Goal: Information Seeking & Learning: Learn about a topic

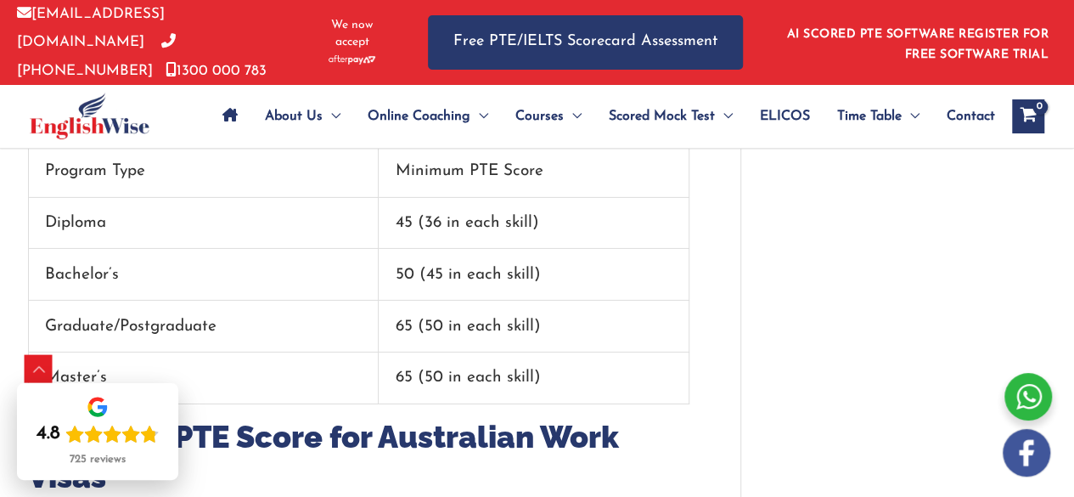
scroll to position [2651, 0]
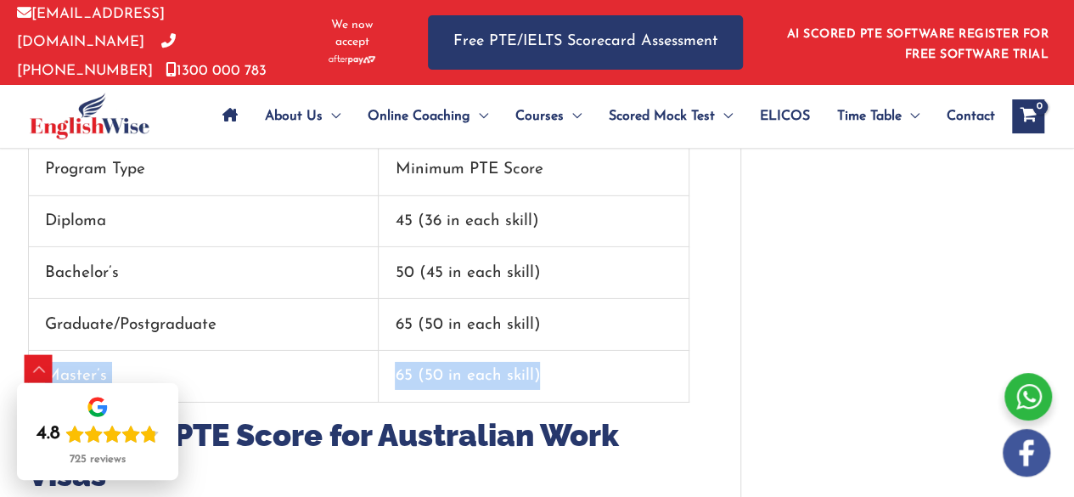
drag, startPoint x: 594, startPoint y: 244, endPoint x: 603, endPoint y: 350, distance: 106.4
click at [603, 350] on div "For most students and career aspirants, proving language worthiness is the key …" at bounding box center [358, 231] width 661 height 4078
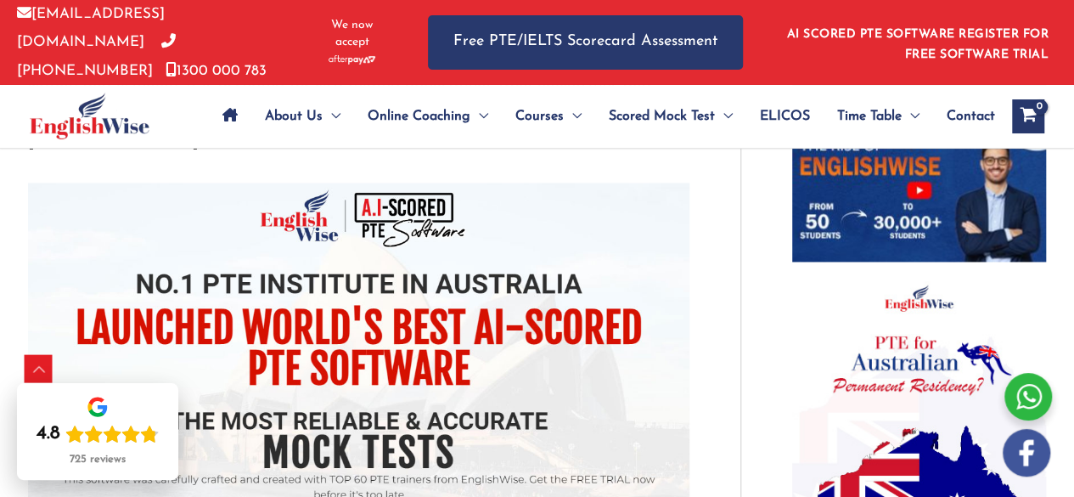
scroll to position [1140, 0]
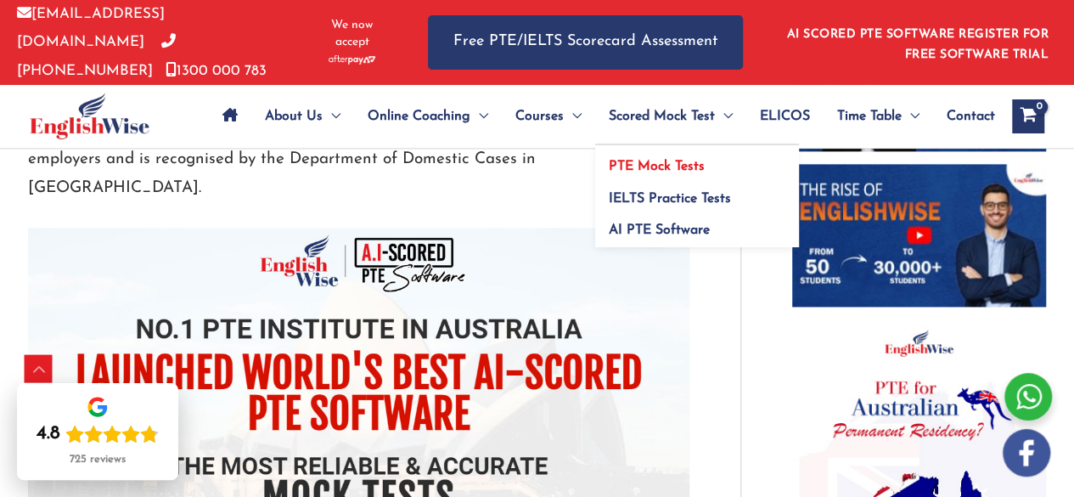
click at [680, 162] on span "PTE Mock Tests" at bounding box center [657, 167] width 96 height 14
